Goal: Task Accomplishment & Management: Manage account settings

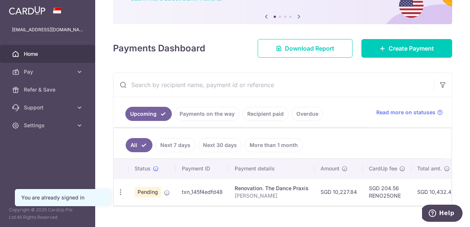
scroll to position [72, 0]
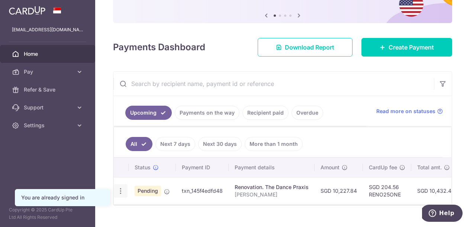
click at [119, 193] on icon "button" at bounding box center [121, 191] width 8 height 8
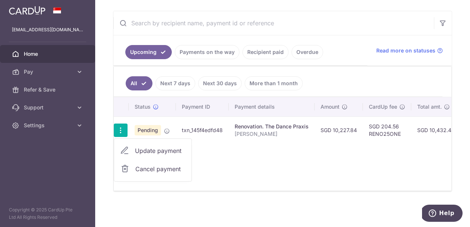
scroll to position [133, 0]
click at [149, 171] on span "Cancel payment" at bounding box center [160, 168] width 50 height 9
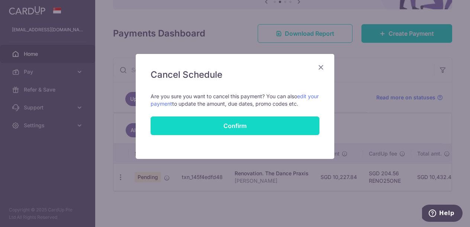
click at [235, 127] on button "Confirm" at bounding box center [235, 125] width 169 height 19
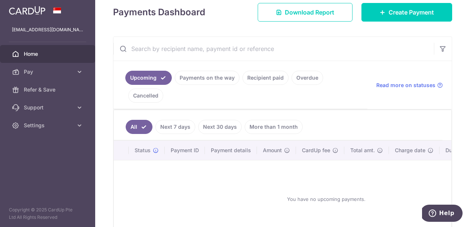
scroll to position [108, 0]
click at [138, 95] on link "Cancelled" at bounding box center [145, 95] width 35 height 14
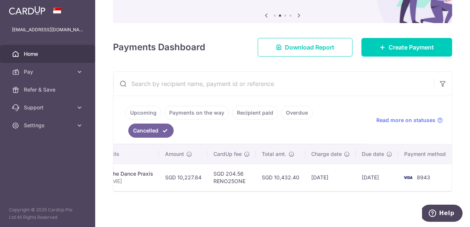
scroll to position [0, 182]
click at [396, 122] on span "Read more on statuses" at bounding box center [406, 119] width 59 height 7
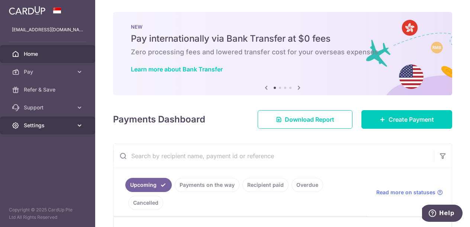
click at [86, 126] on link "Settings" at bounding box center [47, 125] width 95 height 18
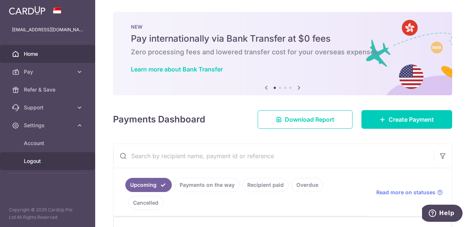
click at [45, 157] on link "Logout" at bounding box center [47, 161] width 95 height 18
